Goal: Contribute content

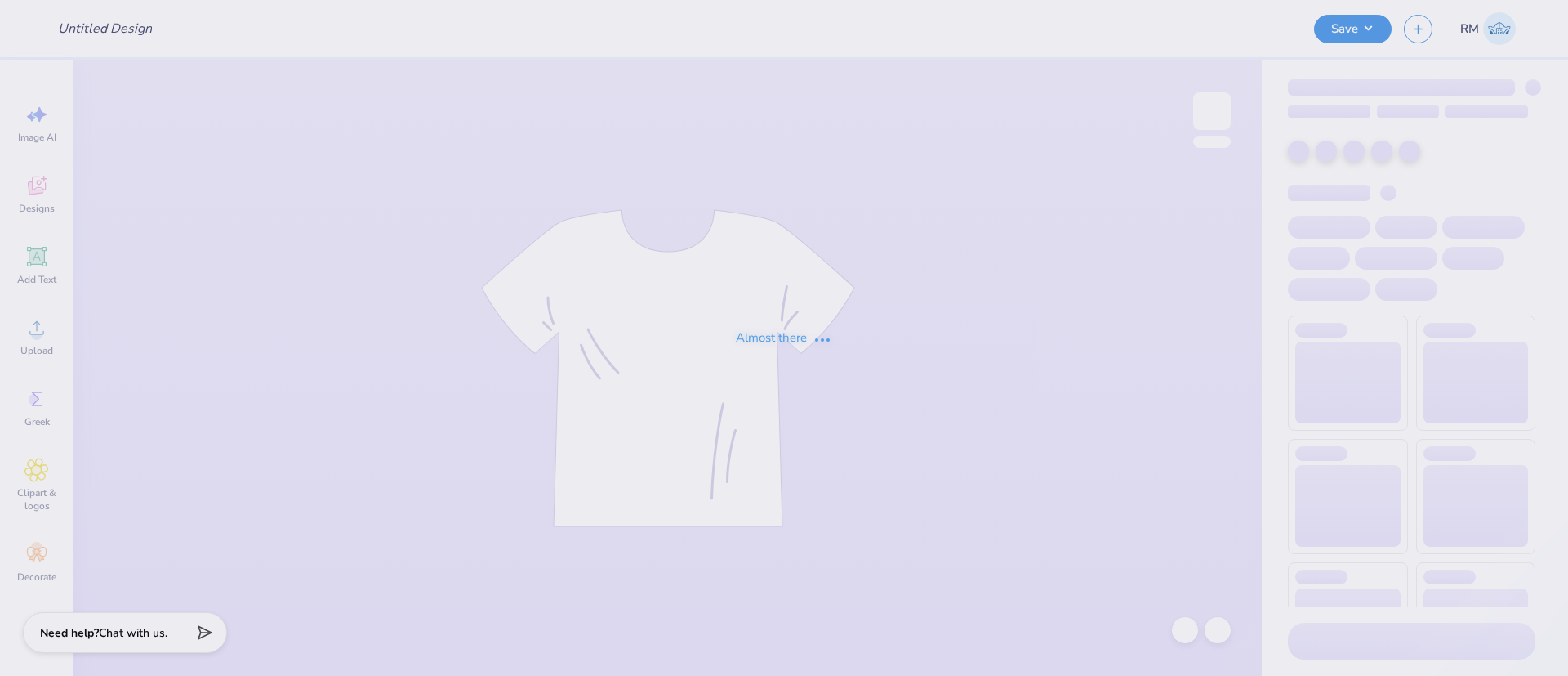
type input "AXO USM Formal 2025"
type input "35"
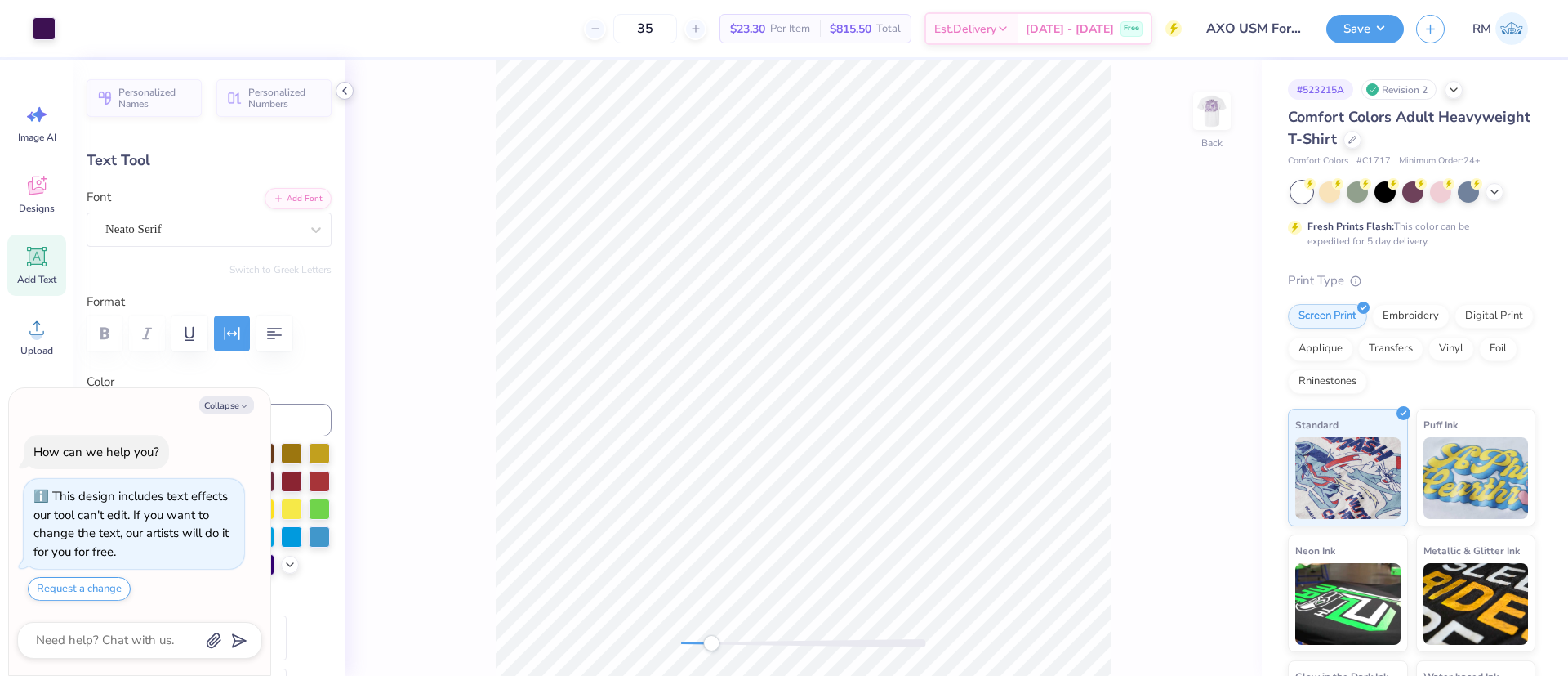
click at [338, 92] on icon at bounding box center [344, 91] width 13 height 13
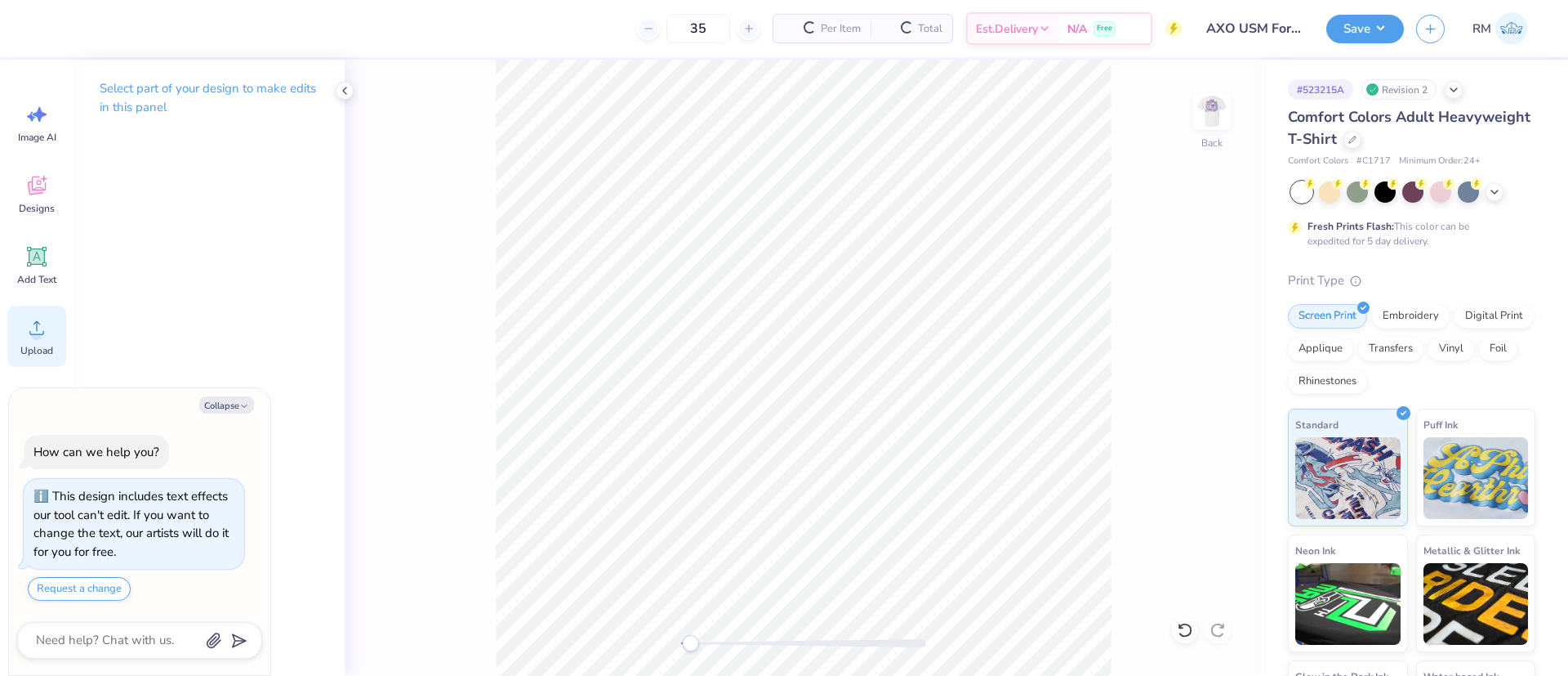
click at [39, 331] on circle at bounding box center [36, 334] width 11 height 11
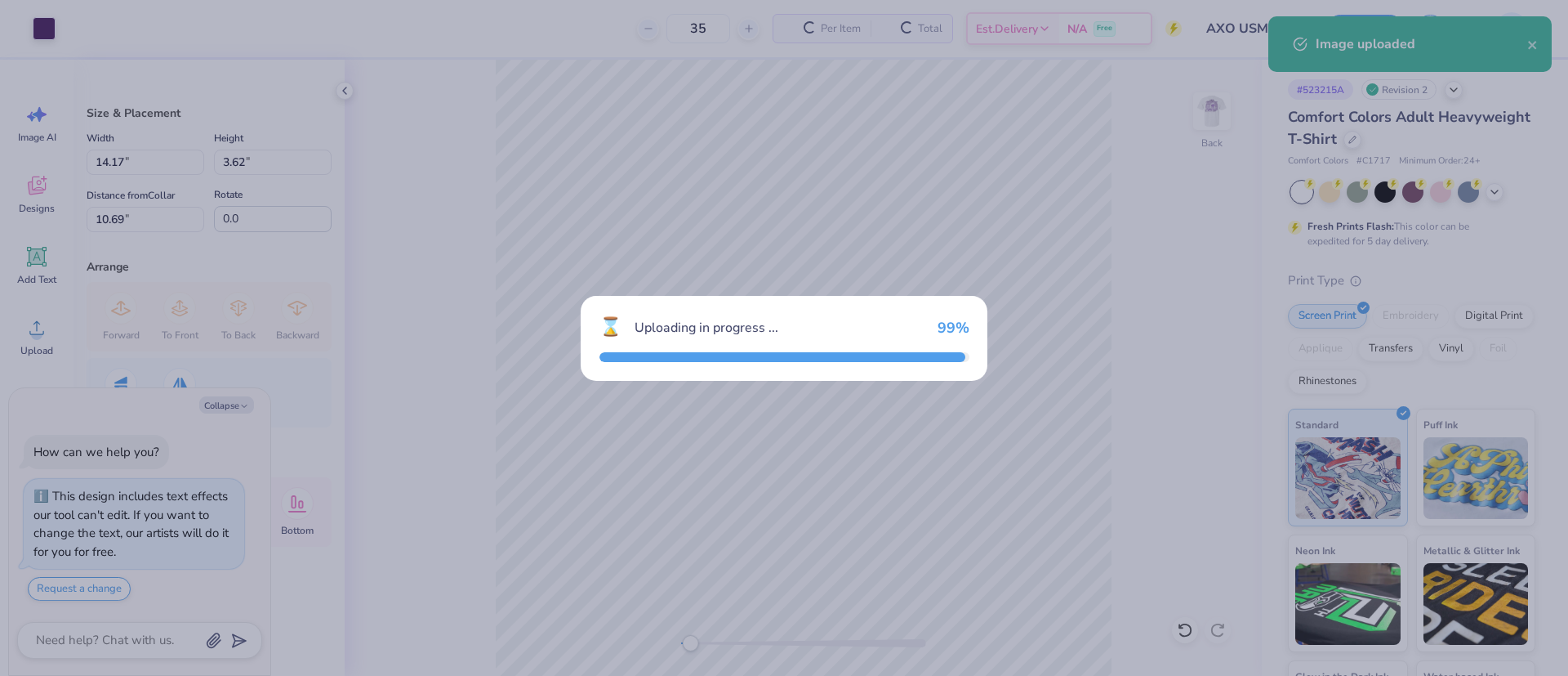
type textarea "x"
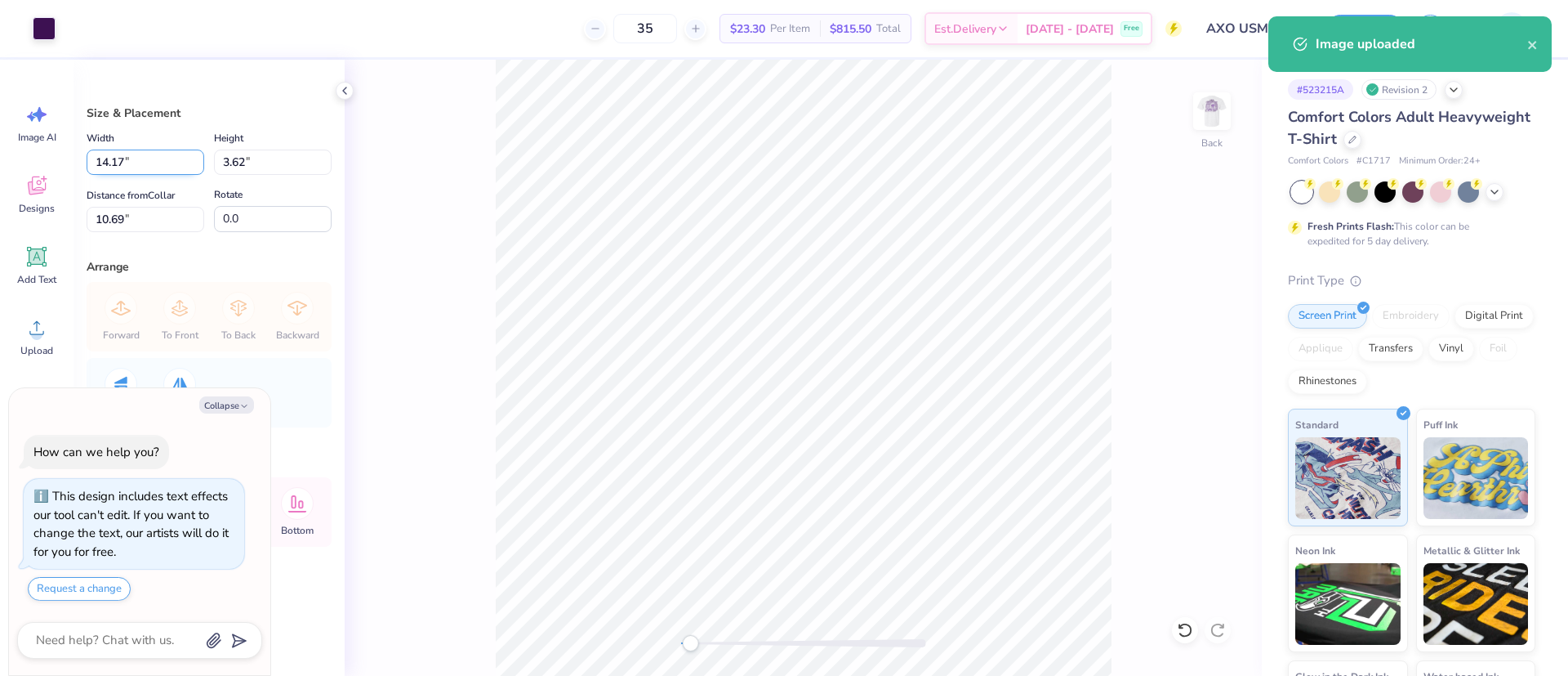
click at [156, 167] on input "14.17" at bounding box center [146, 162] width 118 height 25
click at [155, 167] on input "14.17" at bounding box center [146, 162] width 118 height 25
type input "4"
type textarea "x"
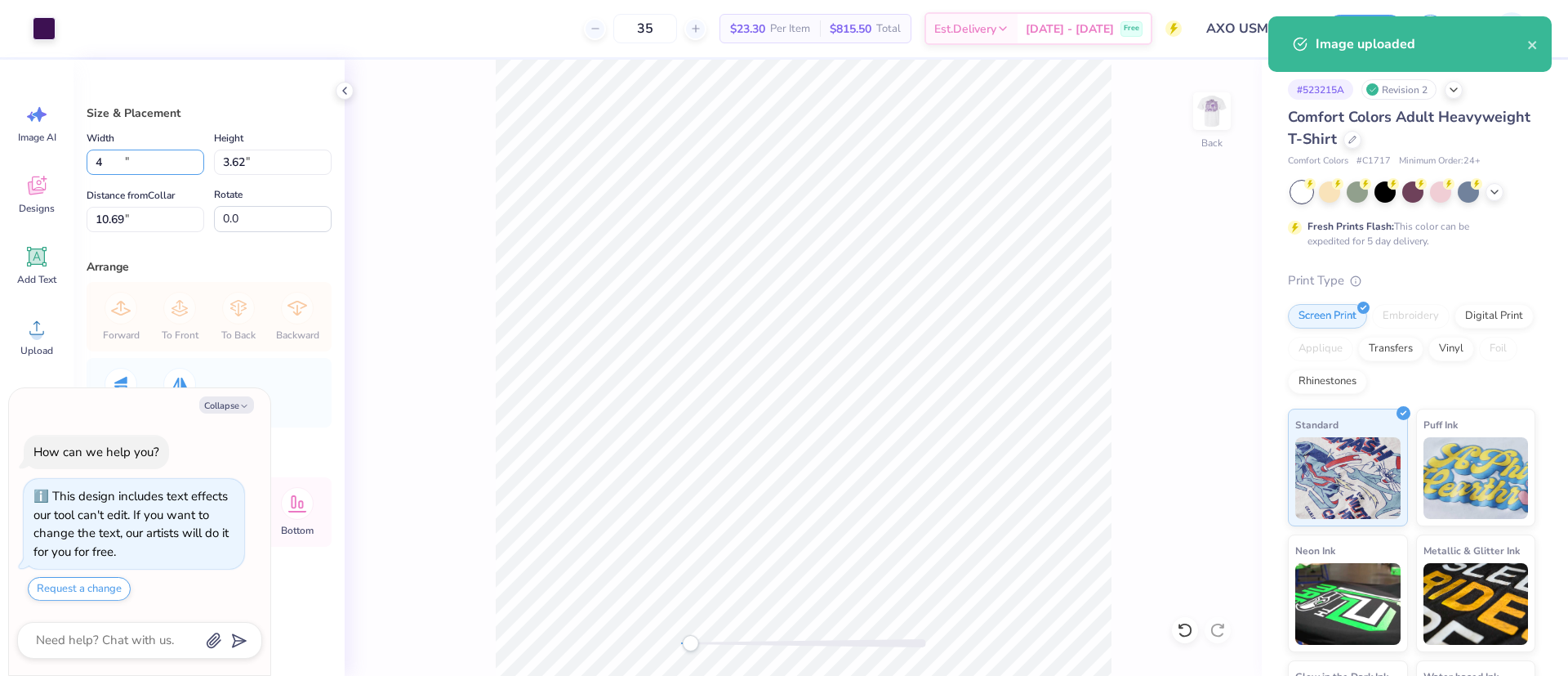
type input "4.00"
type input "1.02"
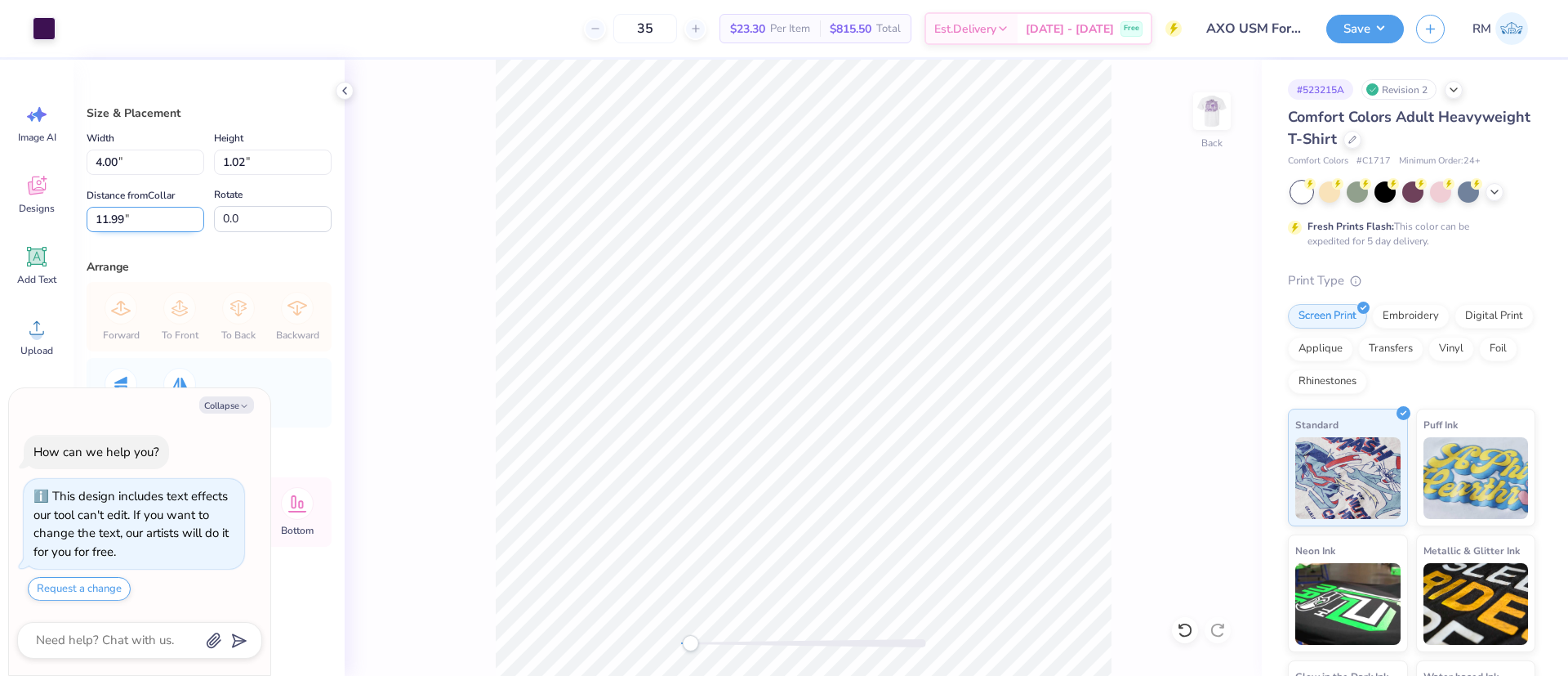
click at [127, 219] on input "11.99" at bounding box center [146, 218] width 118 height 25
click at [127, 218] on input "11.99" at bounding box center [146, 218] width 118 height 25
click at [130, 218] on input "11.99" at bounding box center [146, 218] width 118 height 25
type input "3"
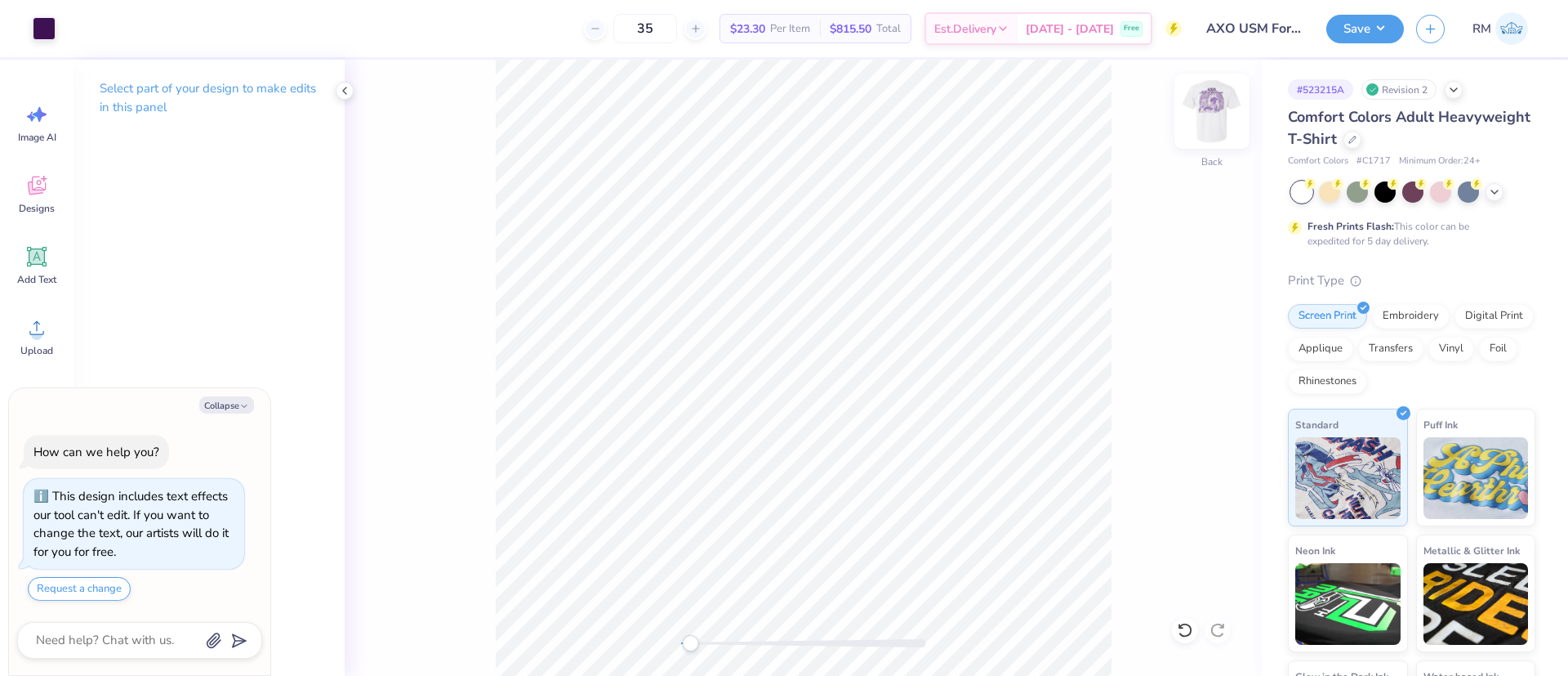
click at [1219, 104] on img at bounding box center [1211, 111] width 65 height 65
click at [39, 317] on icon at bounding box center [36, 328] width 24 height 24
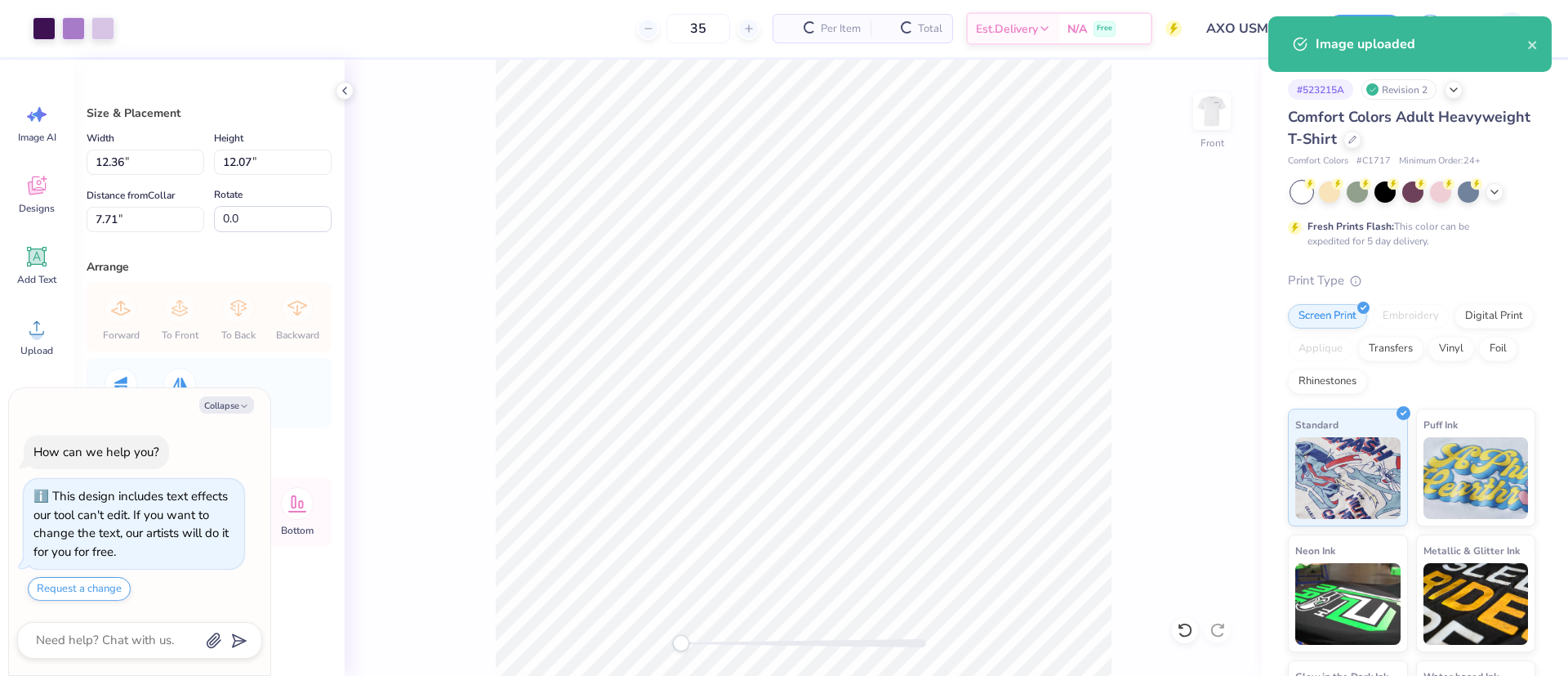
type textarea "x"
click at [131, 162] on input "12.36" at bounding box center [146, 162] width 118 height 25
click at [130, 162] on input "12.36" at bounding box center [146, 162] width 118 height 25
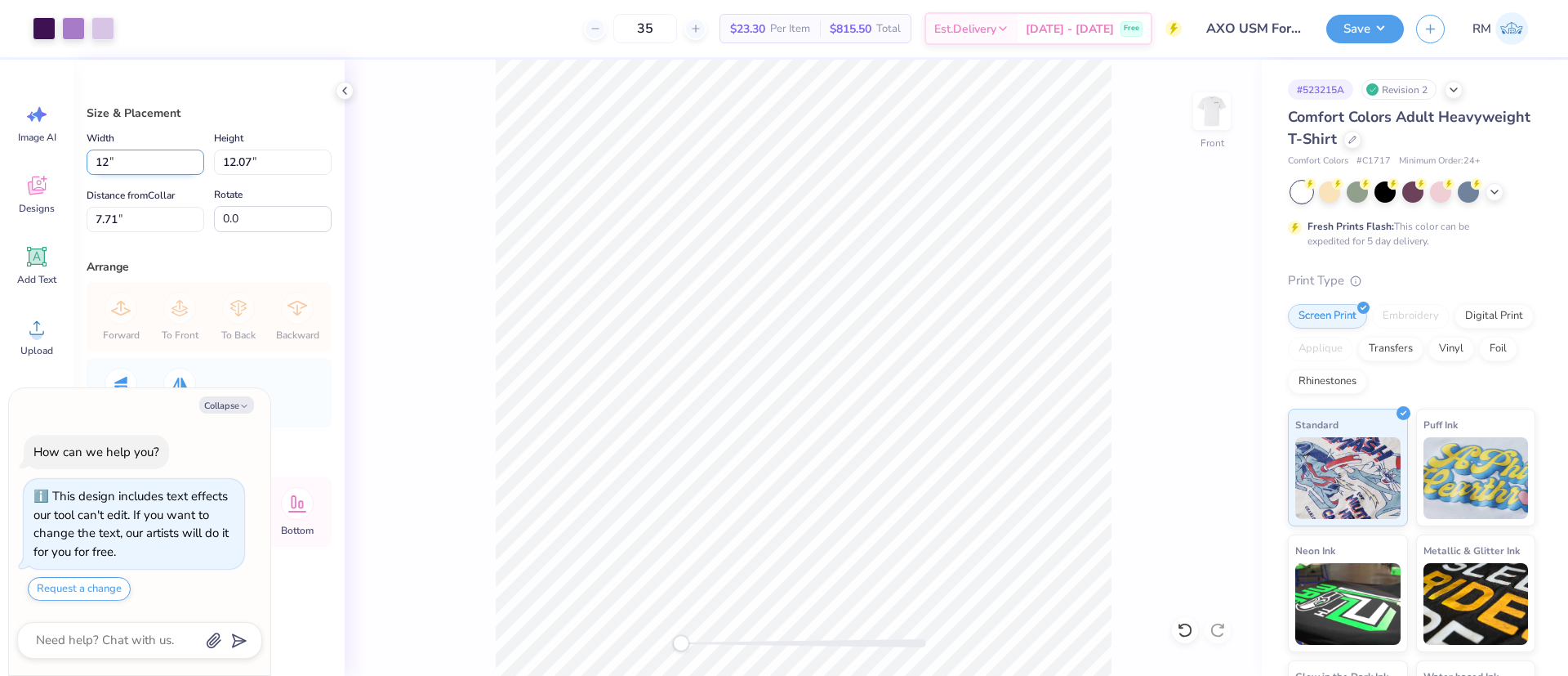
type input "12"
type textarea "x"
type input "12.00"
type input "11.72"
click at [143, 228] on input "7.89" at bounding box center [146, 218] width 118 height 25
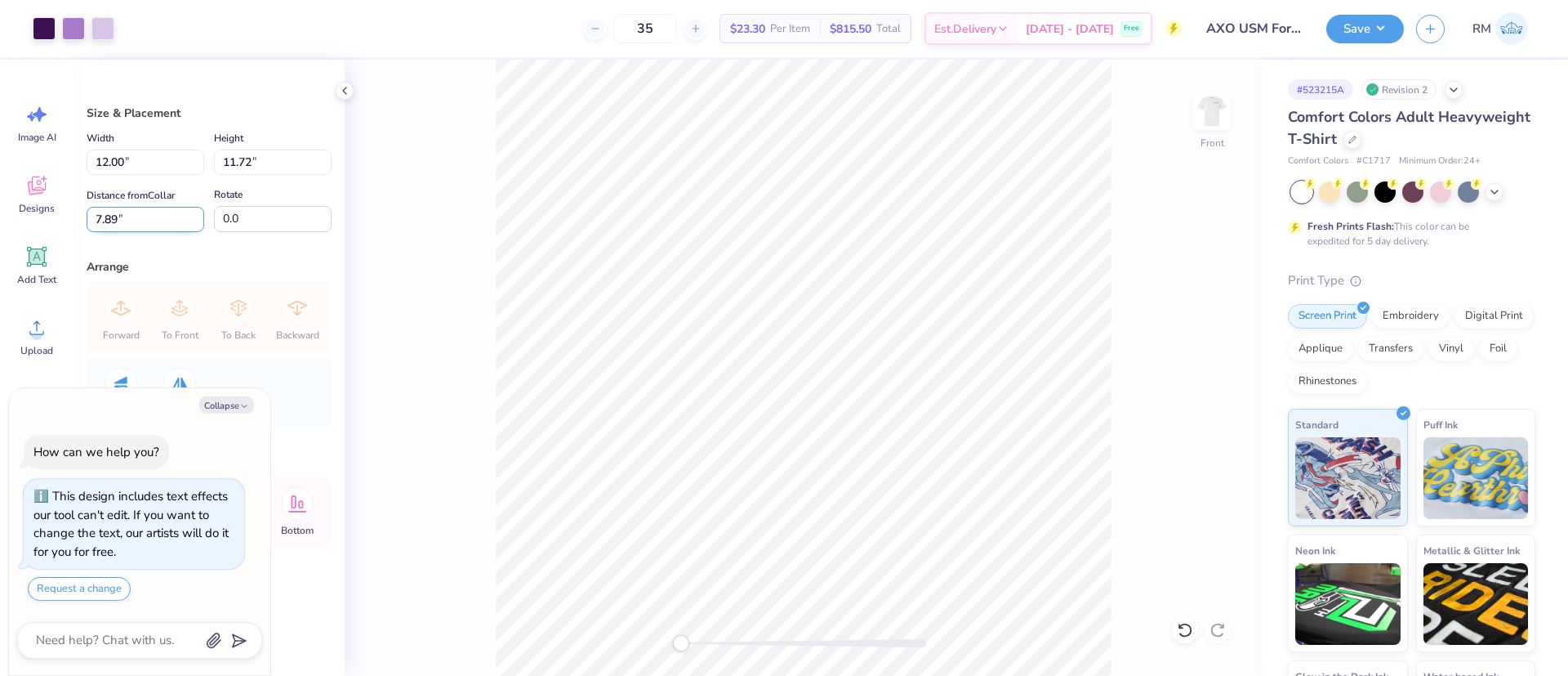
click at [143, 228] on input "7.89" at bounding box center [146, 218] width 118 height 25
click at [141, 228] on input "7.89" at bounding box center [146, 218] width 118 height 25
type input "3"
click at [1220, 107] on img at bounding box center [1211, 111] width 65 height 65
click at [1378, 28] on button "Save" at bounding box center [1365, 26] width 77 height 29
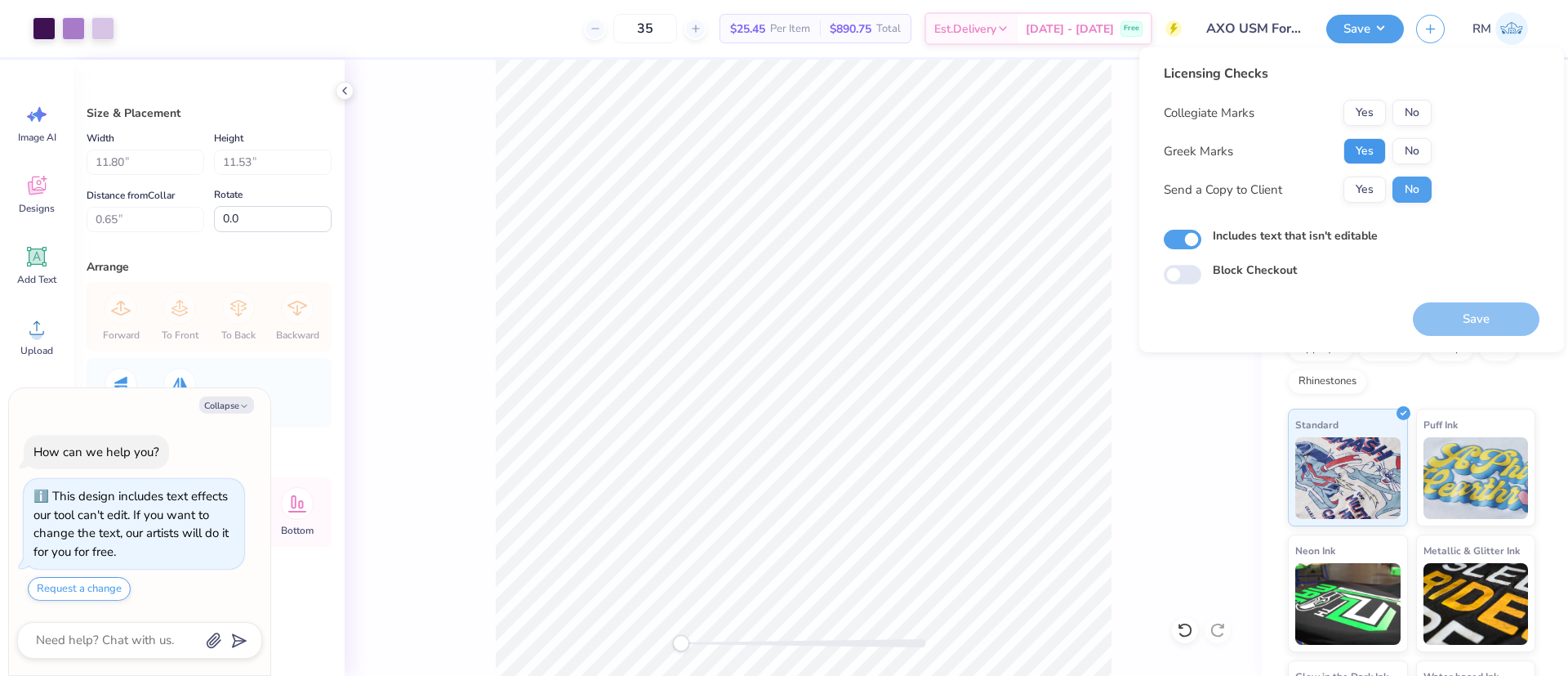
click at [1375, 148] on button "Yes" at bounding box center [1364, 151] width 42 height 26
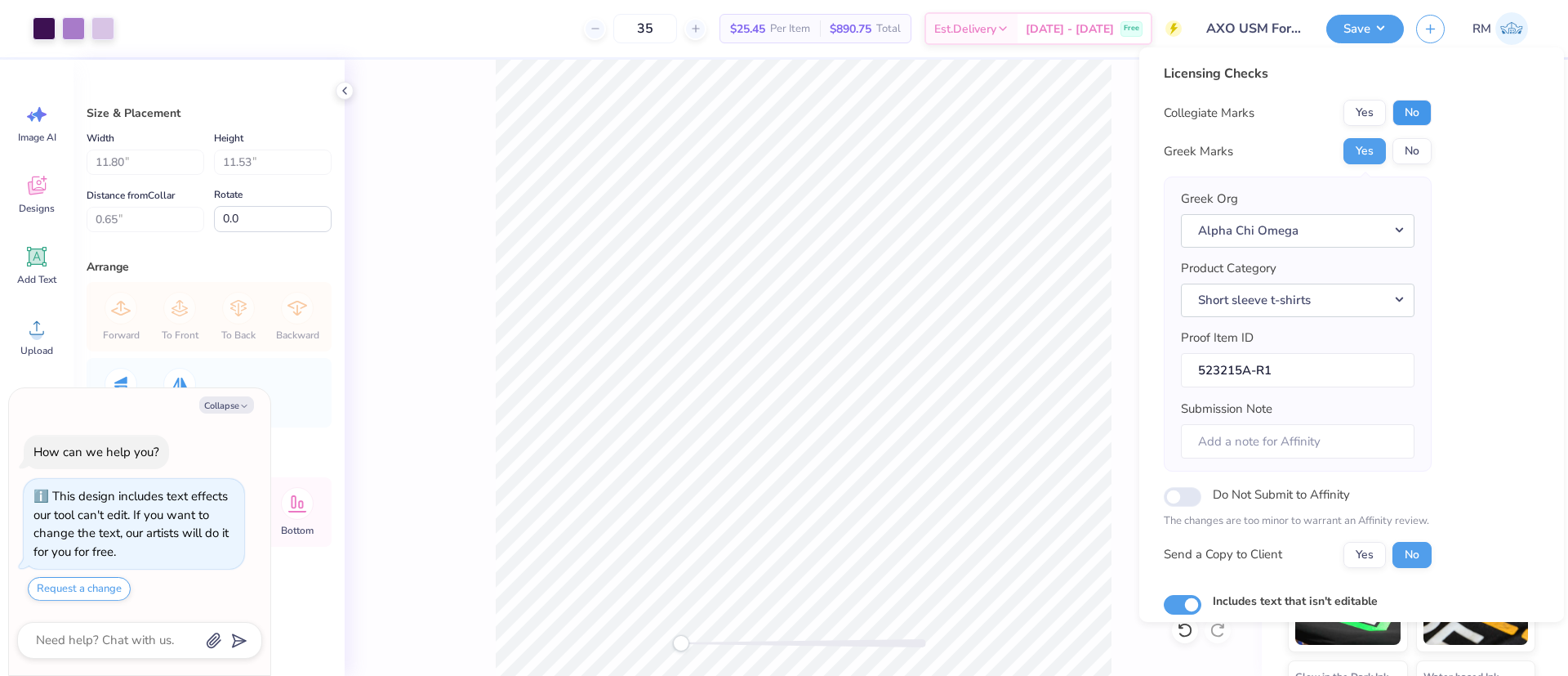
click at [1401, 107] on button "No" at bounding box center [1412, 113] width 39 height 26
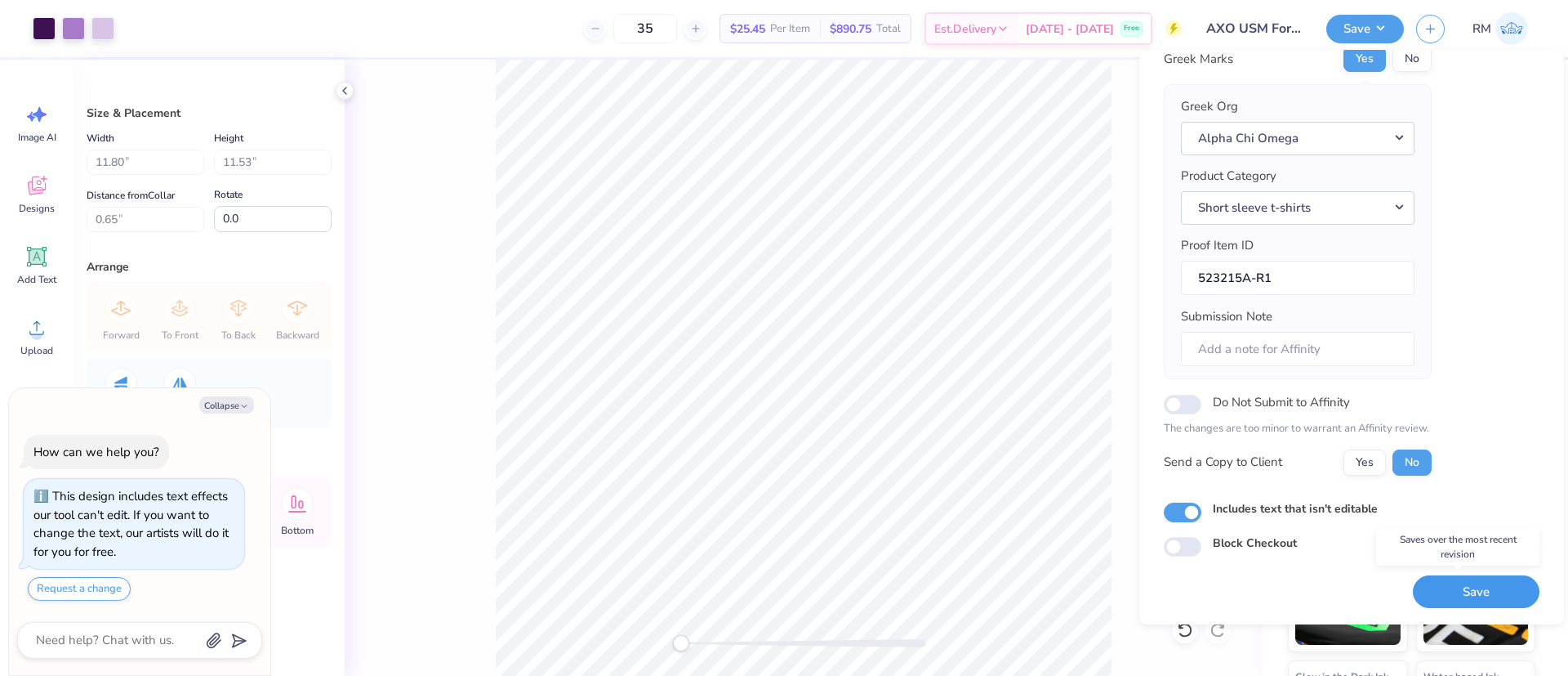
click at [1449, 581] on button "Save" at bounding box center [1477, 592] width 127 height 34
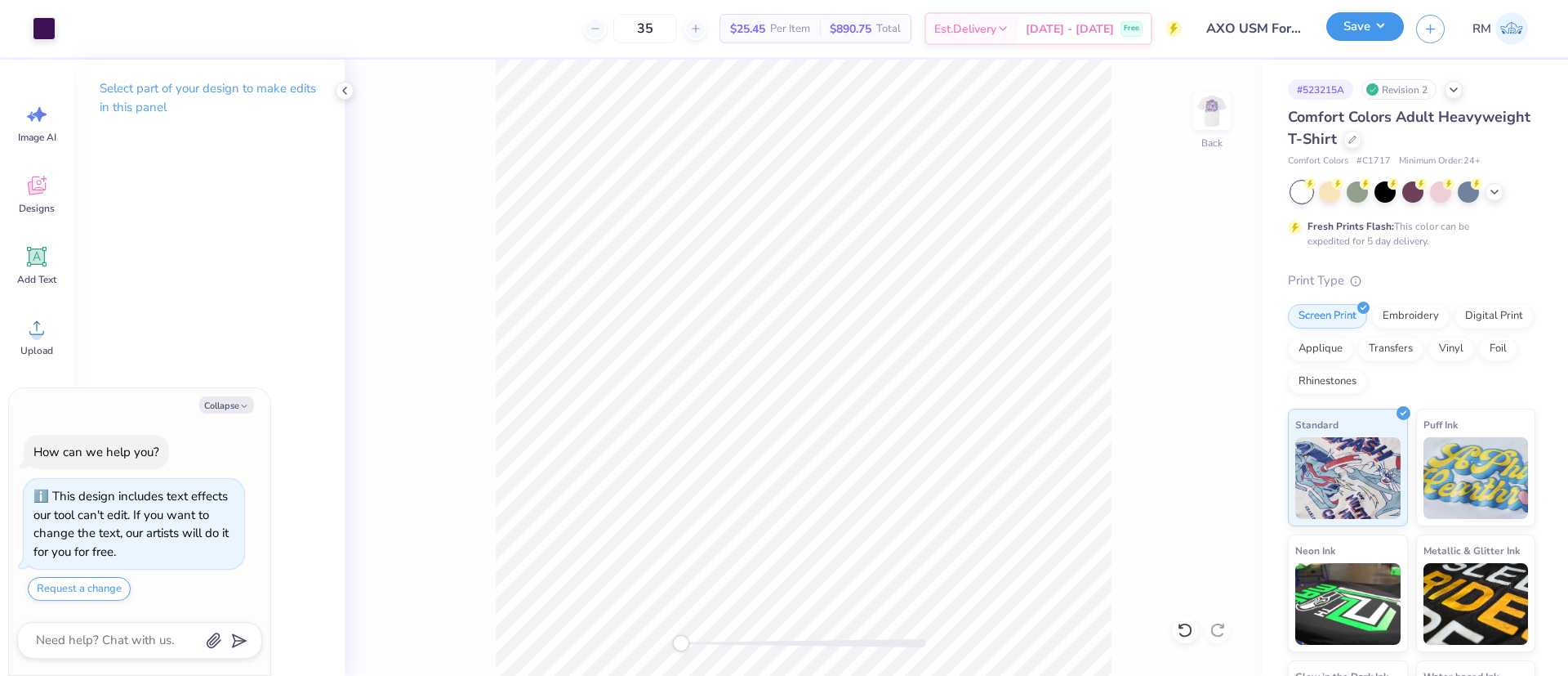
click at [1377, 29] on button "Save" at bounding box center [1365, 26] width 77 height 29
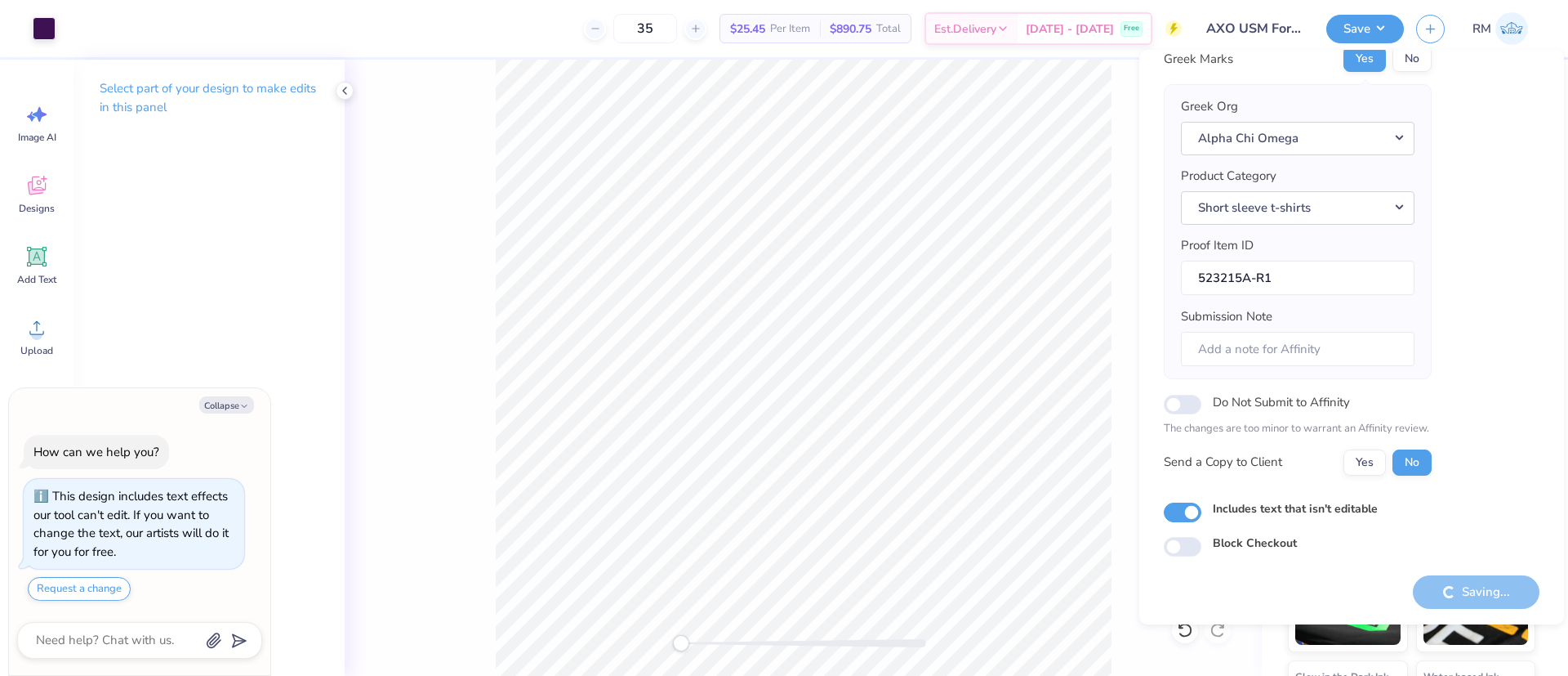
type textarea "x"
